Goal: Information Seeking & Learning: Learn about a topic

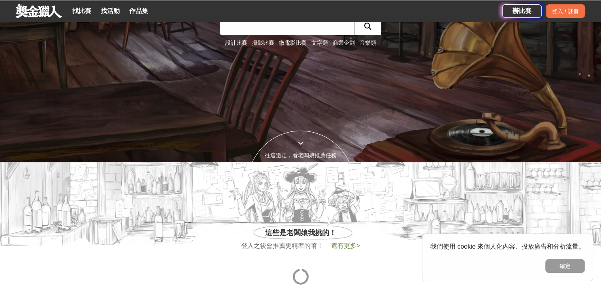
scroll to position [198, 0]
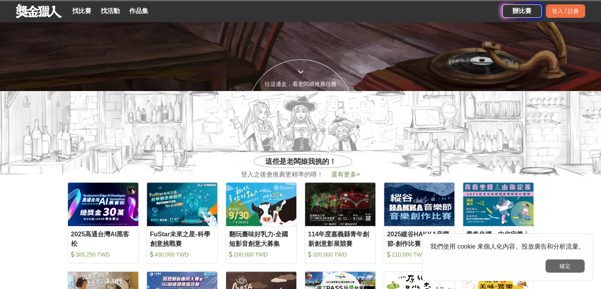
click at [559, 262] on button "確定" at bounding box center [565, 265] width 40 height 13
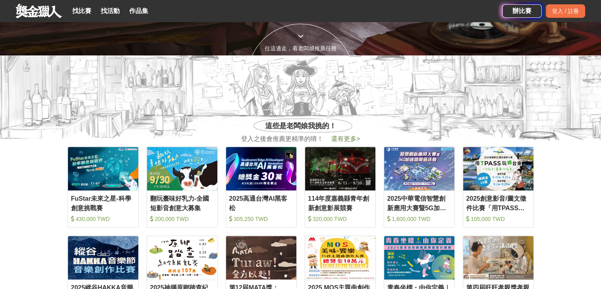
scroll to position [119, 0]
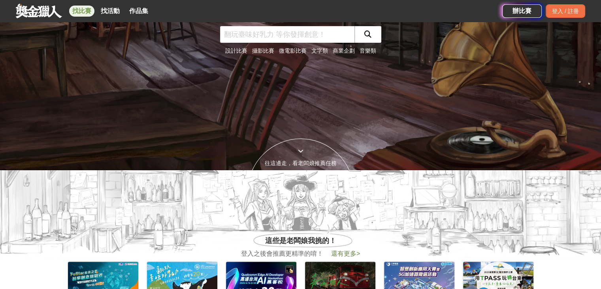
click at [85, 13] on link "找比賽" at bounding box center [81, 11] width 25 height 11
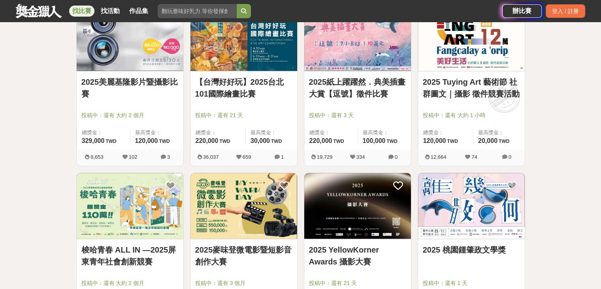
scroll to position [632, 0]
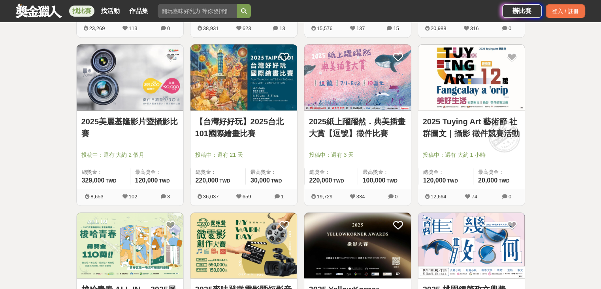
click at [278, 140] on div at bounding box center [246, 143] width 102 height 9
click at [237, 131] on link "【台灣好好玩】2025台北101國際繪畫比賽" at bounding box center [243, 127] width 97 height 24
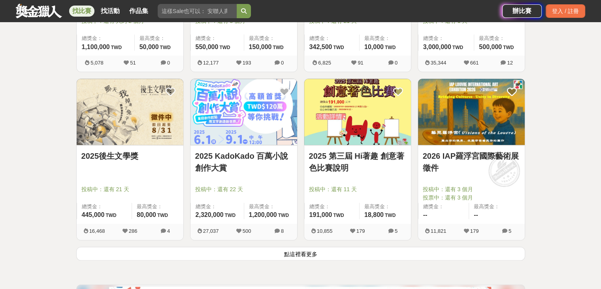
scroll to position [949, 0]
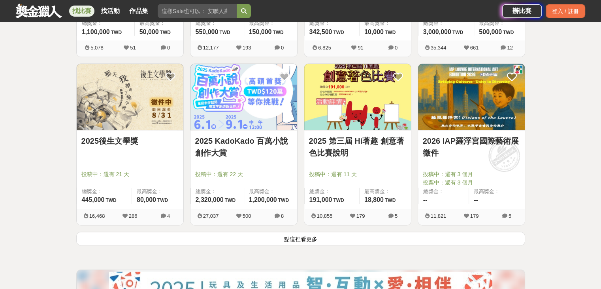
click at [380, 144] on link "2025 第三屆 Hi著趣 創意著色比賽說明" at bounding box center [357, 147] width 97 height 24
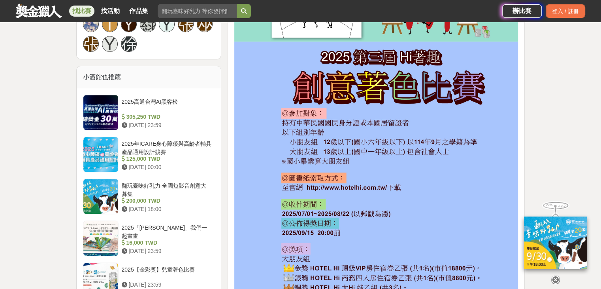
scroll to position [830, 0]
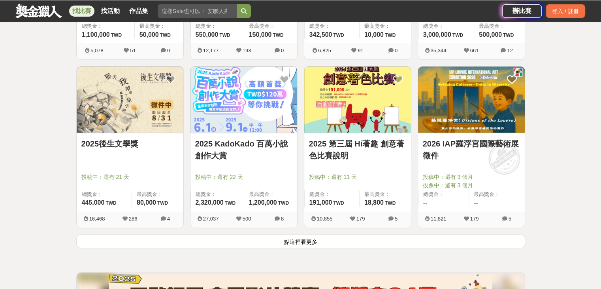
scroll to position [949, 0]
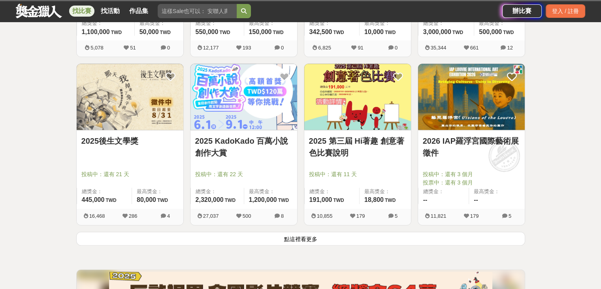
click at [294, 242] on button "點這裡看更多" at bounding box center [300, 238] width 449 height 14
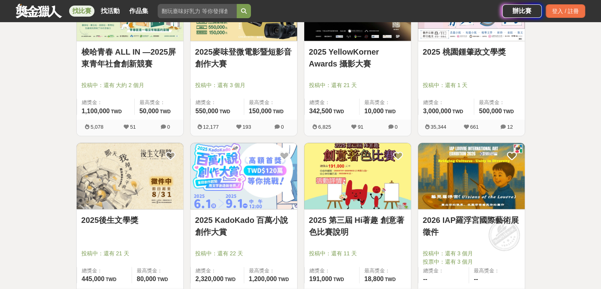
scroll to position [1186, 0]
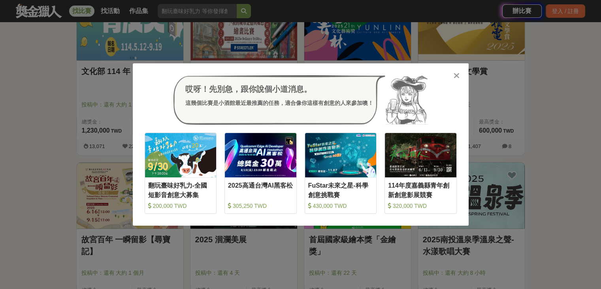
click at [460, 78] on div at bounding box center [457, 75] width 8 height 8
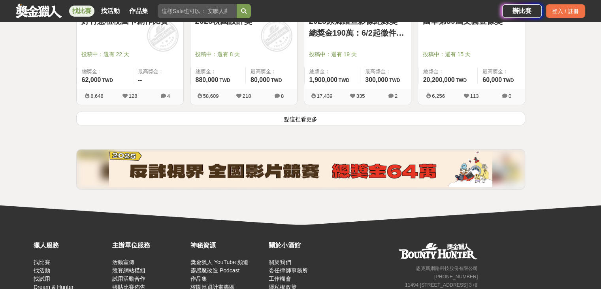
scroll to position [2041, 0]
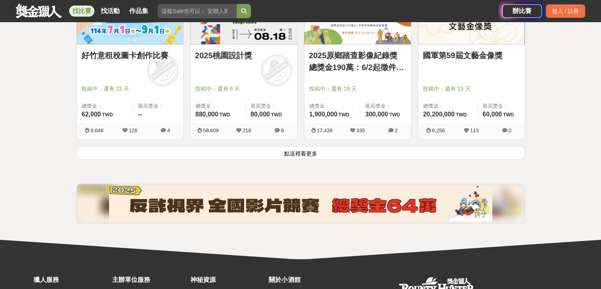
click at [310, 146] on button "點這裡看更多" at bounding box center [300, 153] width 449 height 14
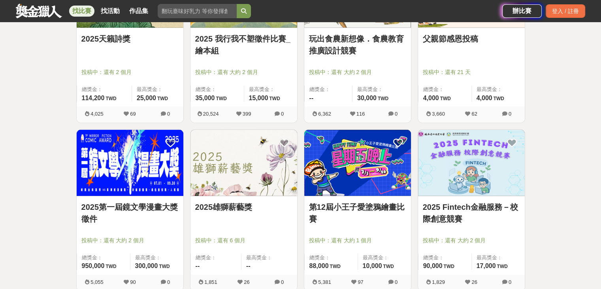
scroll to position [2239, 0]
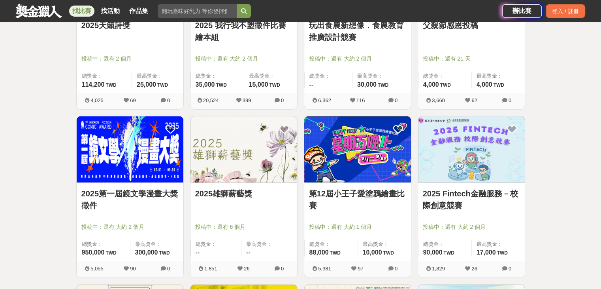
click at [362, 183] on div "第12屆小王子愛塗鴉繪畫比賽 投稿中：還有 大約 1 個月 總獎金： 88,000 88,000 TWD 最高獎金： 10,000 TWD" at bounding box center [357, 222] width 107 height 78
click at [366, 189] on link "第12屆小王子愛塗鴉繪畫比賽" at bounding box center [357, 199] width 97 height 24
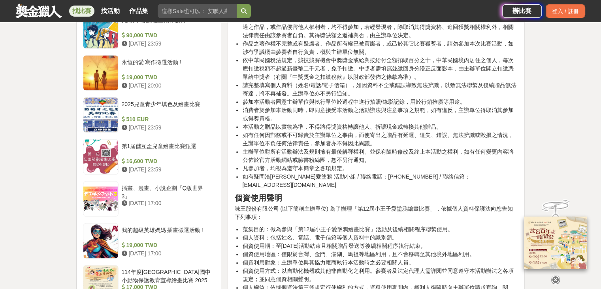
scroll to position [1107, 0]
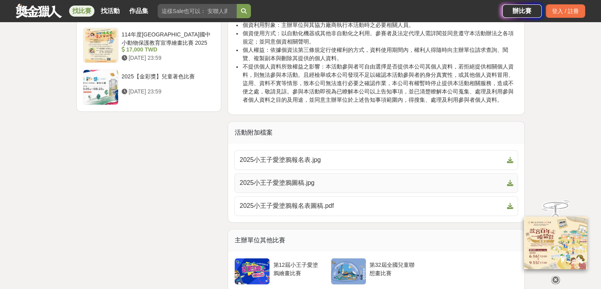
click at [320, 178] on span "2025小王子愛塗鴉圖稿.jpg" at bounding box center [372, 182] width 264 height 9
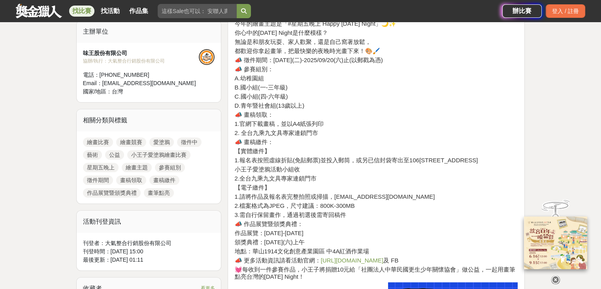
scroll to position [237, 0]
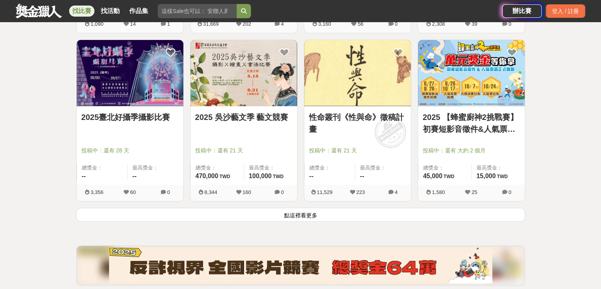
scroll to position [3069, 0]
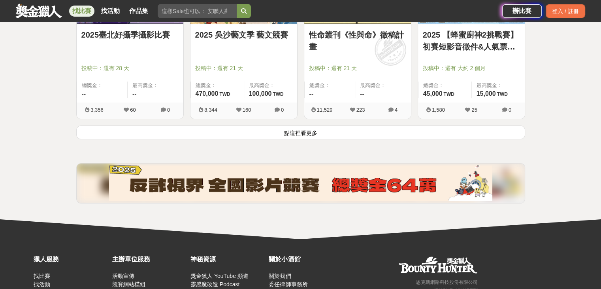
click at [353, 132] on button "點這裡看更多" at bounding box center [300, 132] width 449 height 14
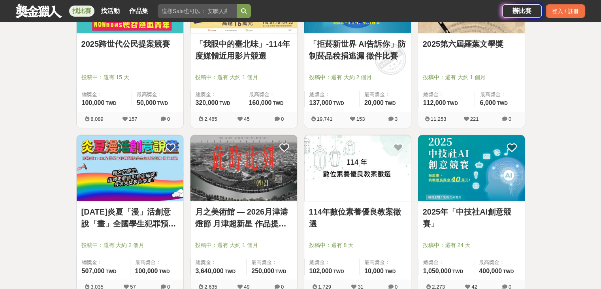
scroll to position [4133, 0]
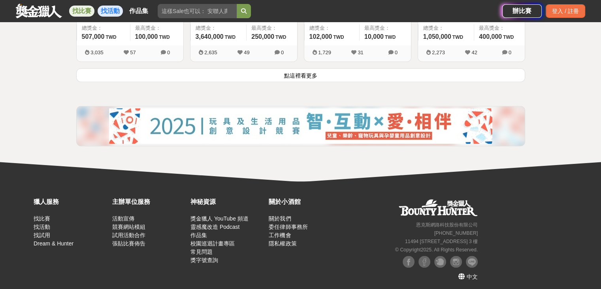
click at [105, 11] on link "找活動" at bounding box center [110, 11] width 25 height 11
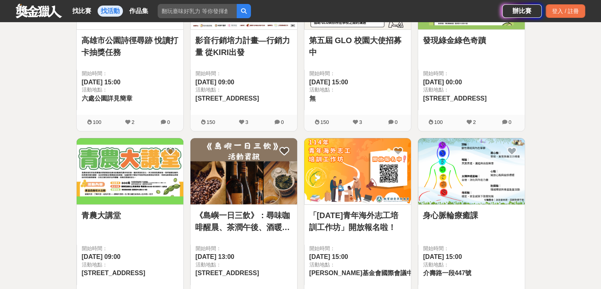
scroll to position [440, 0]
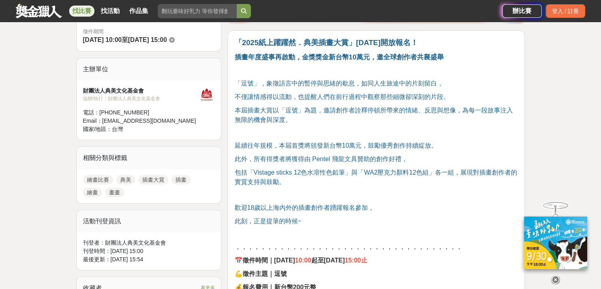
scroll to position [158, 0]
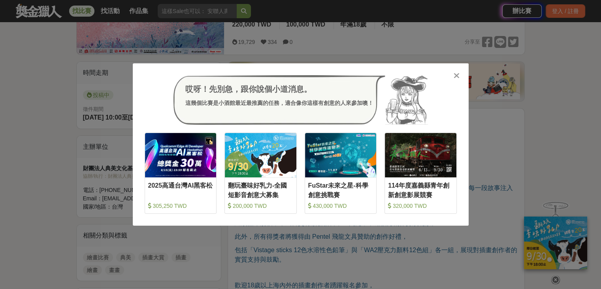
click at [457, 78] on icon at bounding box center [457, 76] width 6 height 8
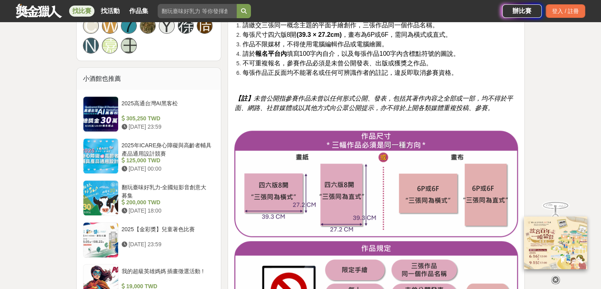
scroll to position [712, 0]
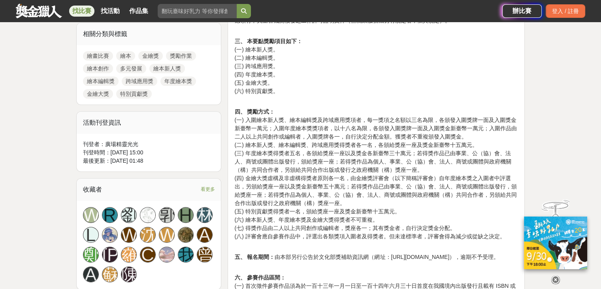
scroll to position [356, 0]
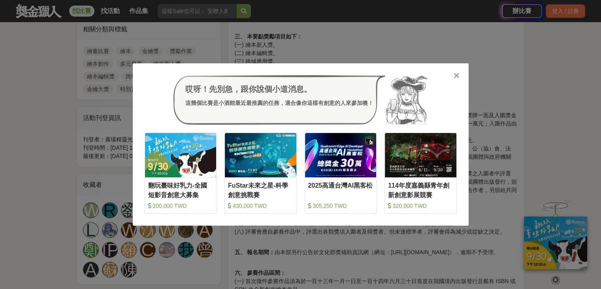
drag, startPoint x: 452, startPoint y: 74, endPoint x: 455, endPoint y: 77, distance: 4.5
click at [454, 75] on div "哎呀！先別急，跟你說個小道消息。 這幾個比賽是小酒館最近最推薦的任務，適合像你這樣有創意的人來參加噢！ 收藏 翻玩臺味好乳力-全國短影音創意大募集 200,0…" at bounding box center [301, 144] width 336 height 162
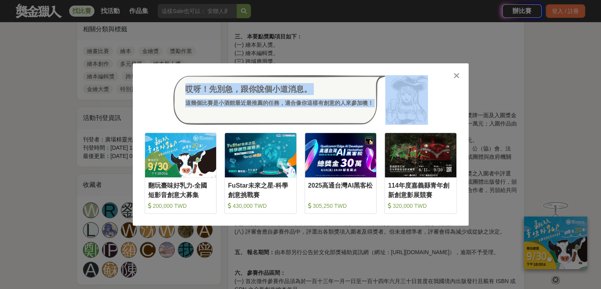
click at [457, 78] on icon at bounding box center [457, 76] width 6 height 8
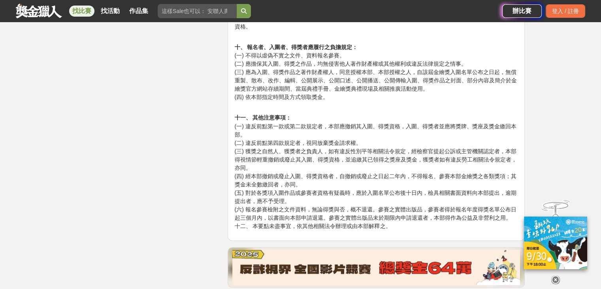
scroll to position [1339, 0]
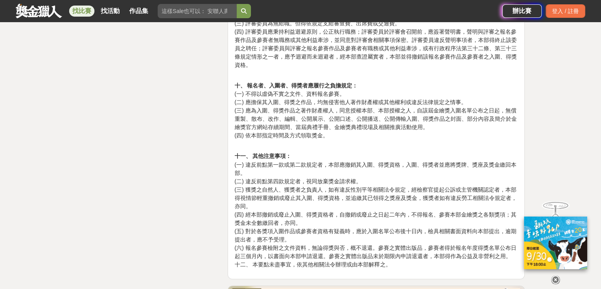
click at [540, 234] on img at bounding box center [555, 242] width 63 height 53
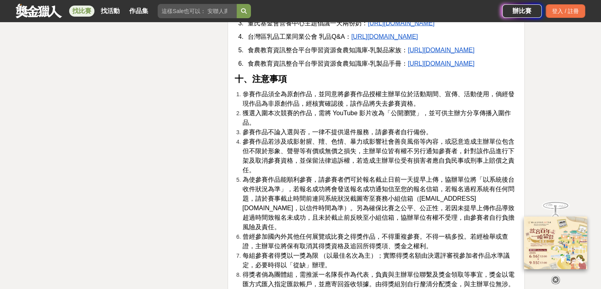
scroll to position [1463, 0]
